Goal: Information Seeking & Learning: Understand process/instructions

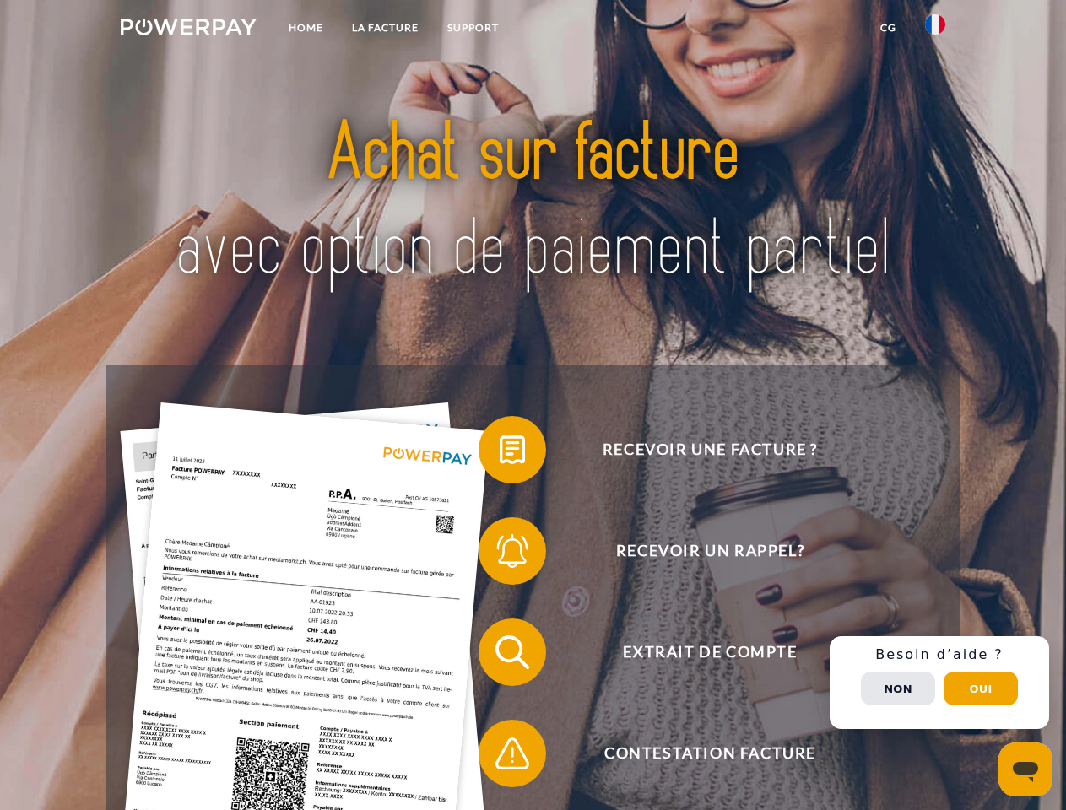
click at [188, 30] on img at bounding box center [189, 27] width 136 height 17
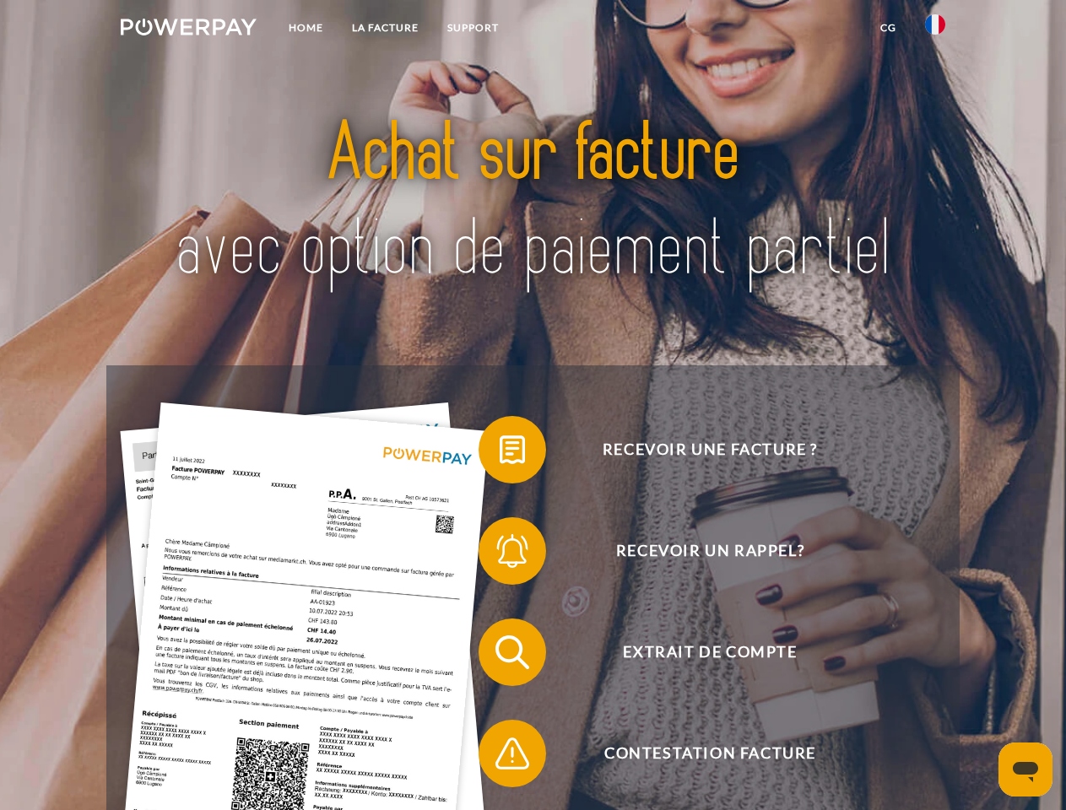
click at [935, 30] on img at bounding box center [935, 24] width 20 height 20
click at [888, 28] on link "CG" at bounding box center [888, 28] width 45 height 30
click at [500, 453] on span at bounding box center [487, 450] width 84 height 84
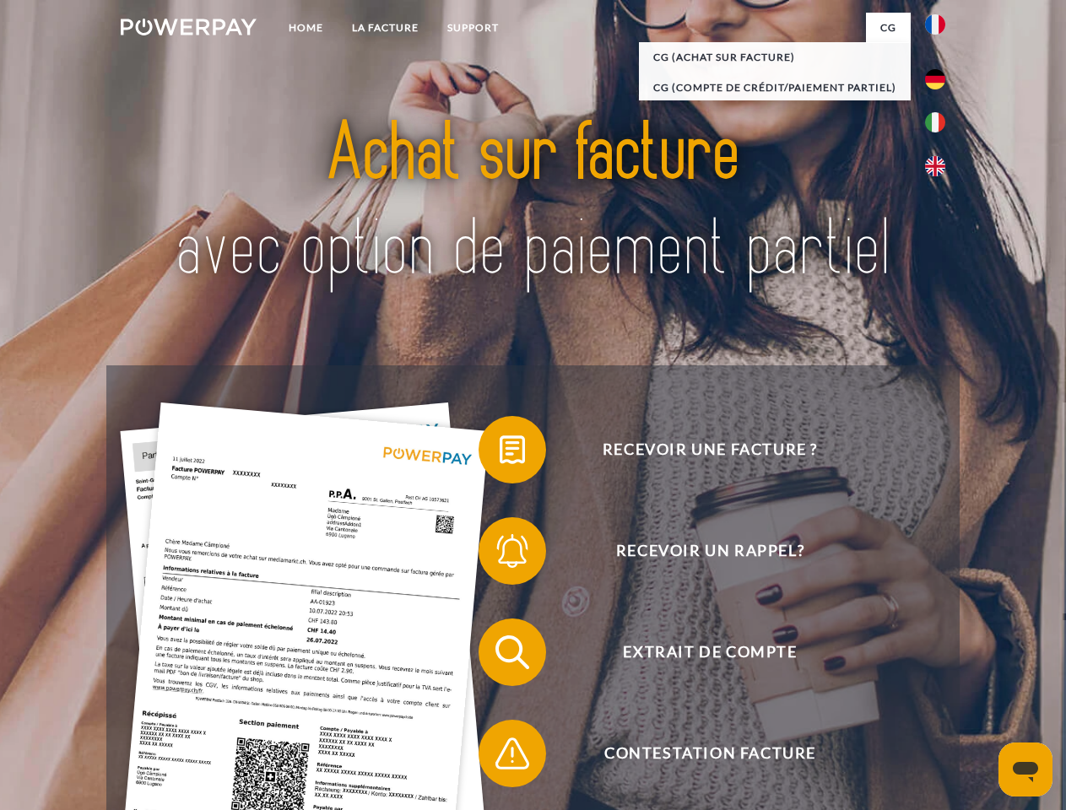
click at [500, 554] on span at bounding box center [487, 551] width 84 height 84
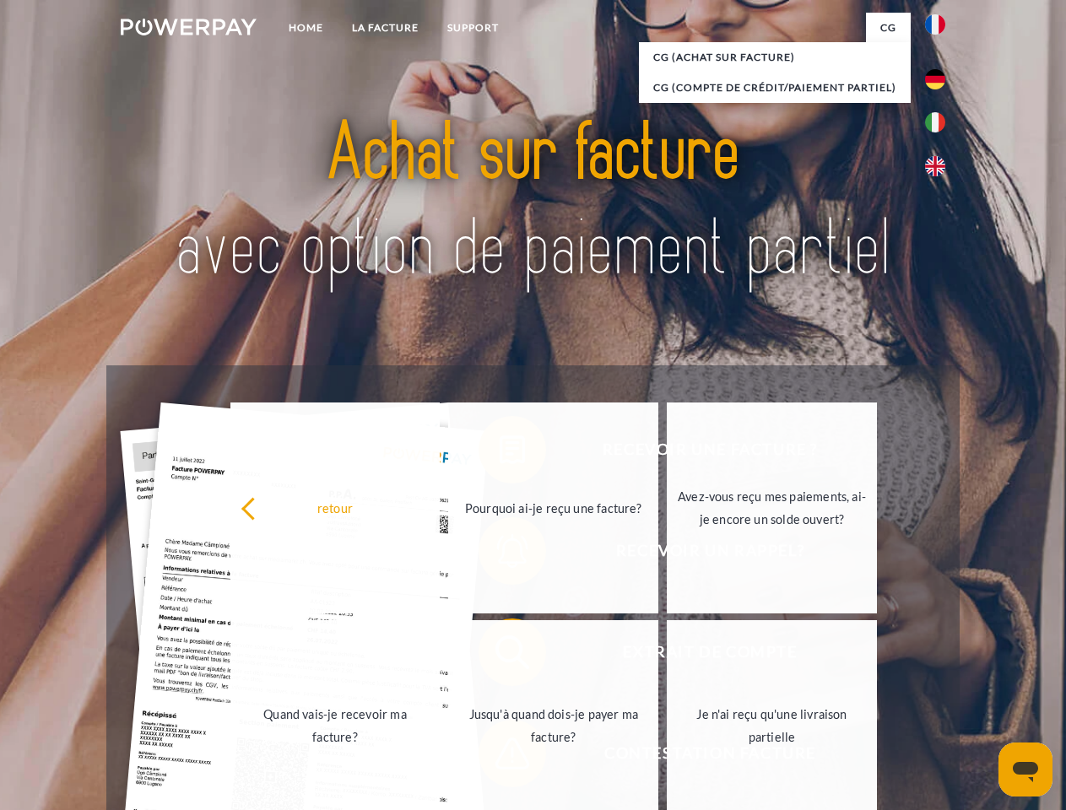
click at [500, 656] on link "Jusqu'à quand dois-je payer ma facture?" at bounding box center [553, 725] width 210 height 211
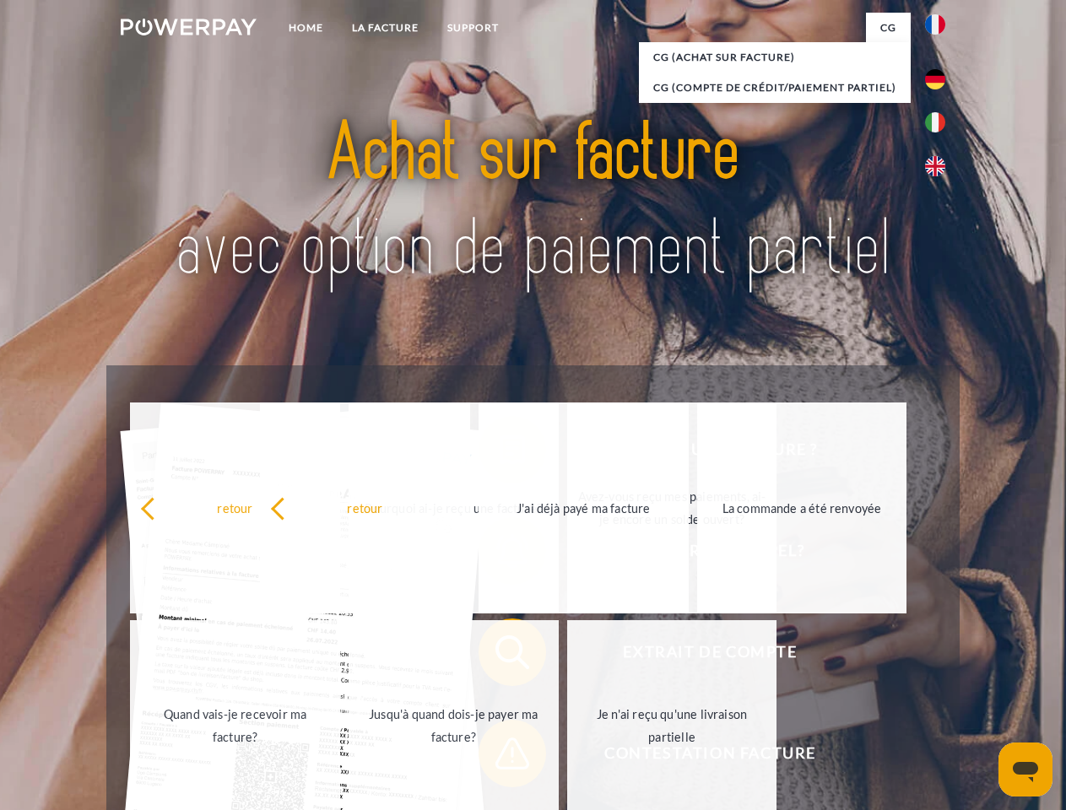
click at [500, 757] on span at bounding box center [487, 753] width 84 height 84
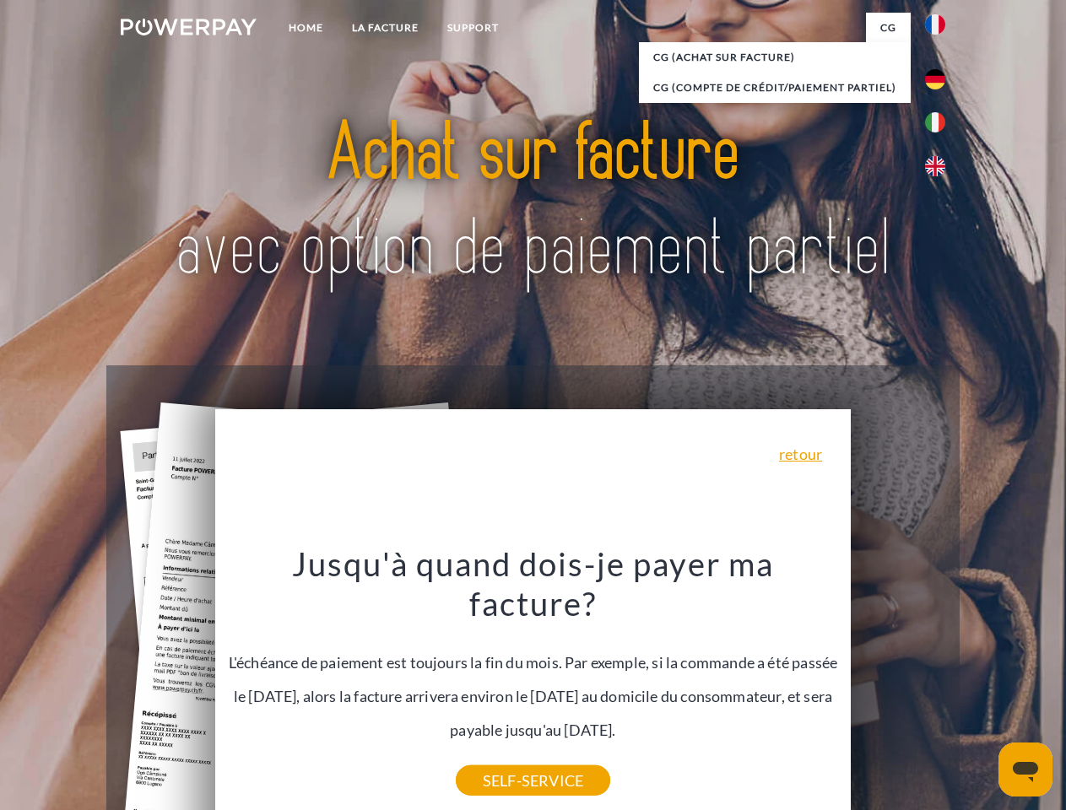
click at [939, 683] on div "Recevoir une facture ? Recevoir un rappel? Extrait de compte retour" at bounding box center [532, 702] width 852 height 675
click at [898, 686] on span "Extrait de compte" at bounding box center [709, 652] width 413 height 68
click at [980, 689] on header "Home LA FACTURE Support" at bounding box center [533, 582] width 1066 height 1165
